Goal: Transaction & Acquisition: Register for event/course

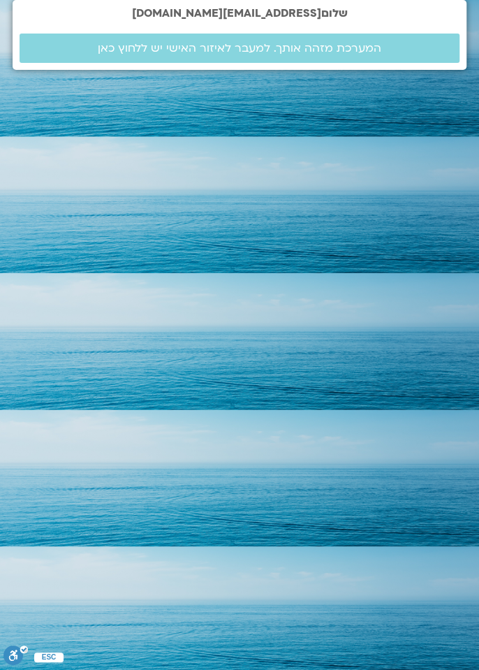
click at [376, 70] on html "שלום galmira23@gmail.com המערכת מזהה אותך. למעבר לאיזור האישי יש ללחוץ כאן ESC …" at bounding box center [239, 35] width 479 height 70
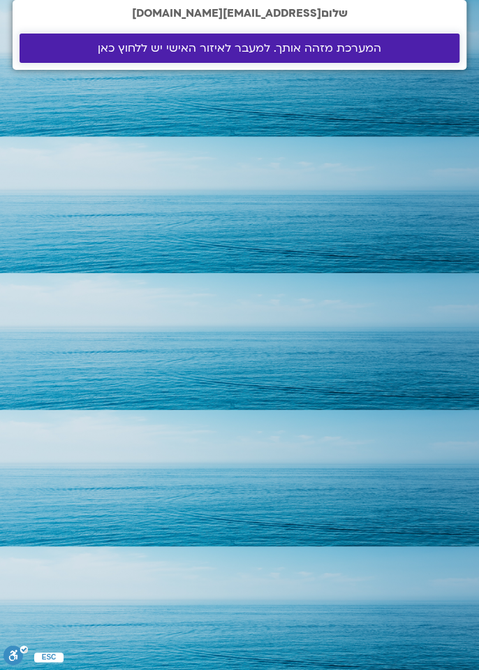
click at [305, 55] on link "המערכת מזהה אותך. למעבר לאיזור האישי יש ללחוץ כאן" at bounding box center [240, 48] width 440 height 29
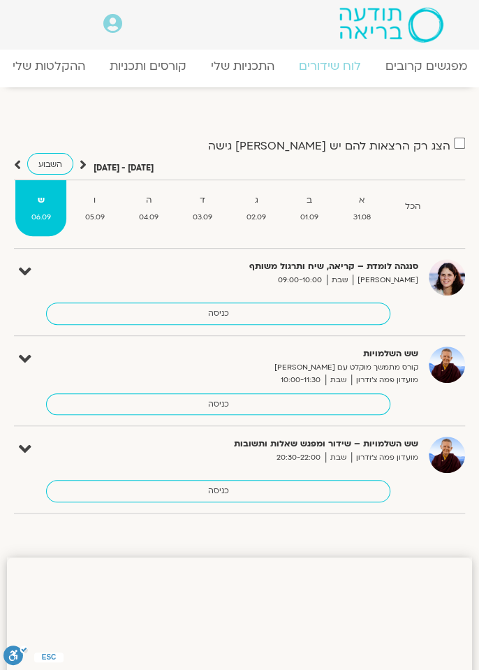
click at [16, 164] on icon at bounding box center [17, 165] width 7 height 14
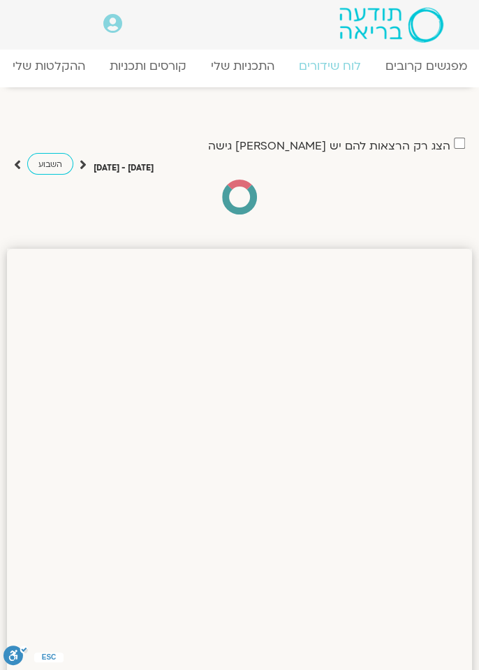
click at [18, 162] on icon at bounding box center [17, 165] width 7 height 14
click at [433, 65] on link "מפגשים קרובים" at bounding box center [426, 66] width 127 height 34
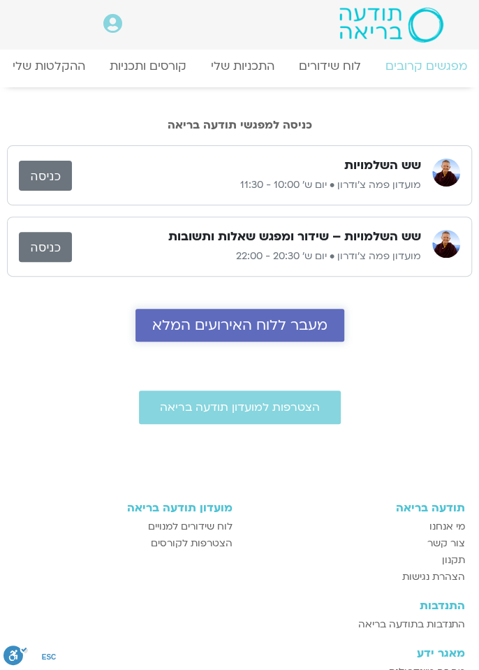
click at [283, 329] on span "מעבר ללוח האירועים המלא" at bounding box center [239, 325] width 175 height 16
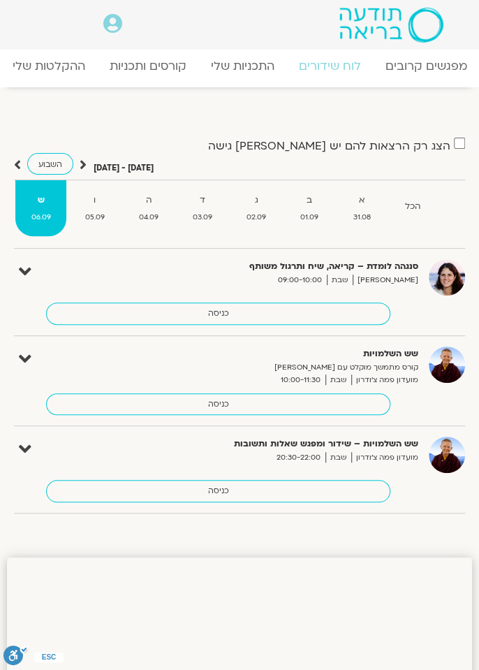
click at [105, 222] on span "05.09" at bounding box center [94, 217] width 51 height 13
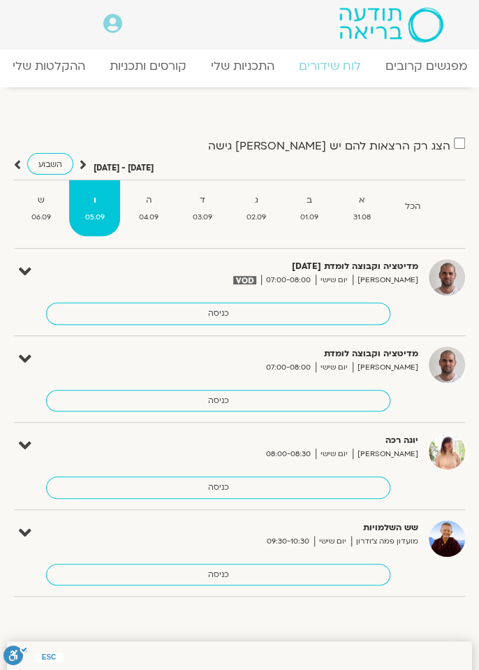
click at [406, 286] on div "מדיטציה וקבוצה לומדת 5.9.25 דקל קנטי יום שישי 07:00-08:00 כניסה" at bounding box center [250, 292] width 431 height 66
click at [385, 286] on div "מדיטציה וקבוצה לומדת 5.9.25 דקל קנטי יום שישי 07:00-08:00 כניסה" at bounding box center [250, 292] width 431 height 66
click at [29, 280] on icon at bounding box center [25, 272] width 13 height 20
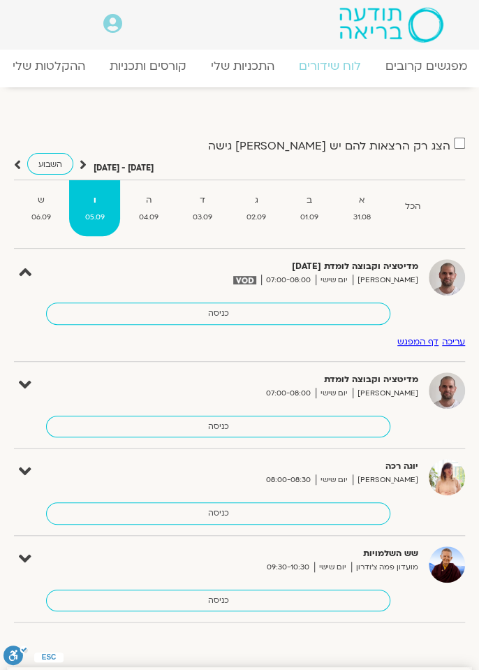
click at [410, 291] on div "מדיטציה וקבוצה לומדת 5.9.25 דקל קנטי יום שישי 07:00-08:00 כניסה" at bounding box center [250, 292] width 431 height 66
click at [449, 285] on img at bounding box center [447, 277] width 36 height 36
click at [443, 289] on img at bounding box center [447, 277] width 36 height 36
click at [428, 296] on div "מדיטציה וקבוצה לומדת 5.9.25 דקל קנטי יום שישי 07:00-08:00 כניסה" at bounding box center [250, 292] width 431 height 66
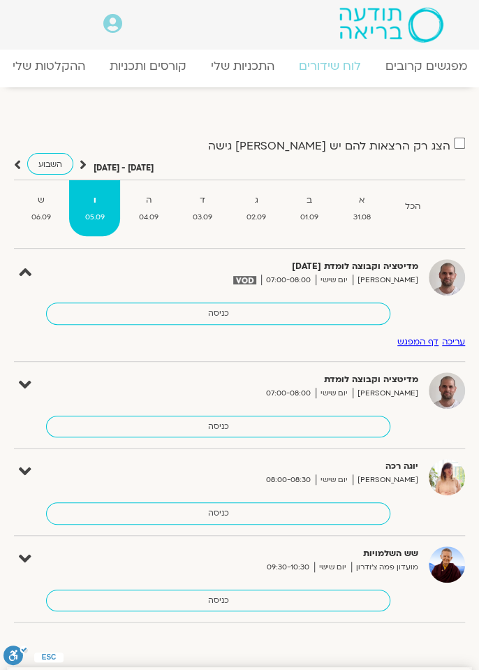
click at [433, 297] on div "מדיטציה וקבוצה לומדת 5.9.25 דקל קנטי יום שישי 07:00-08:00 כניסה" at bounding box center [250, 292] width 431 height 66
click at [434, 297] on div "מדיטציה וקבוצה לומדת 5.9.25 דקל קנטי יום שישי 07:00-08:00 כניסה" at bounding box center [250, 292] width 431 height 66
click at [425, 294] on div "מדיטציה וקבוצה לומדת 5.9.25 דקל קנטי יום שישי 07:00-08:00 כניסה" at bounding box center [250, 292] width 431 height 66
click at [395, 286] on div "מדיטציה וקבוצה לומדת 5.9.25 דקל קנטי יום שישי 07:00-08:00 כניסה" at bounding box center [250, 292] width 431 height 66
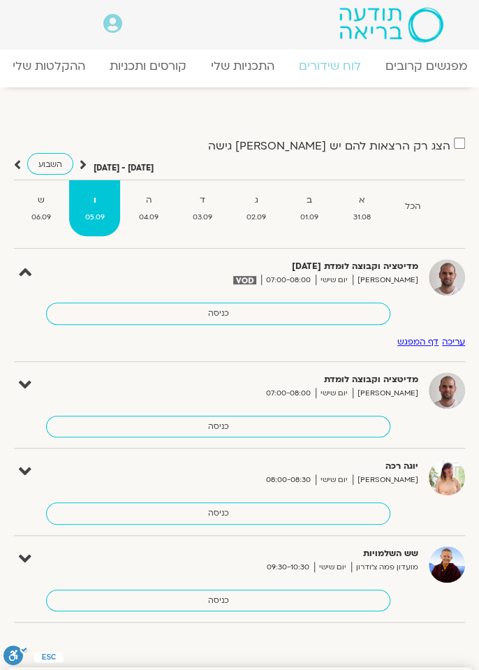
click at [374, 306] on link "כניסה" at bounding box center [218, 314] width 345 height 22
